Goal: Find contact information: Find contact information

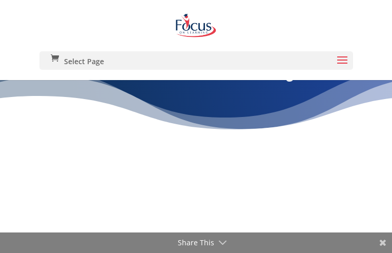
type input "jLauyIfJta"
type input "iromejigox241@gmail.com"
